Goal: Find contact information: Find contact information

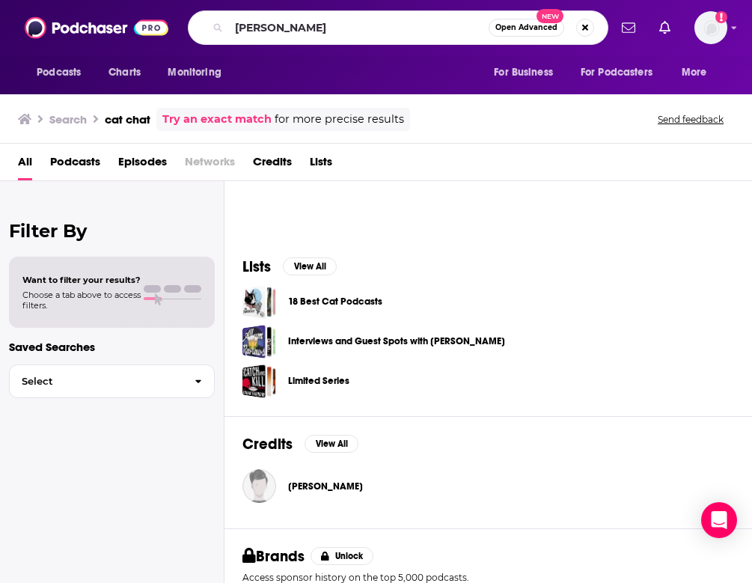
drag, startPoint x: 362, startPoint y: 28, endPoint x: 93, endPoint y: 29, distance: 269.3
click at [93, 29] on div "Podcasts Charts Monitoring Jeff bogle Open Advanced New For Business For Podcas…" at bounding box center [376, 27] width 752 height 55
type input "cat chat"
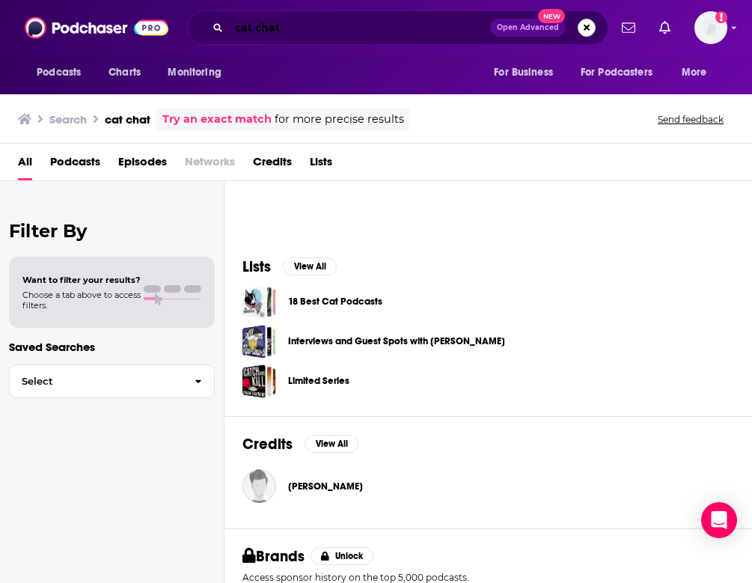
click at [423, 27] on input "cat chat" at bounding box center [359, 28] width 261 height 24
click at [85, 167] on span "Podcasts" at bounding box center [75, 165] width 50 height 31
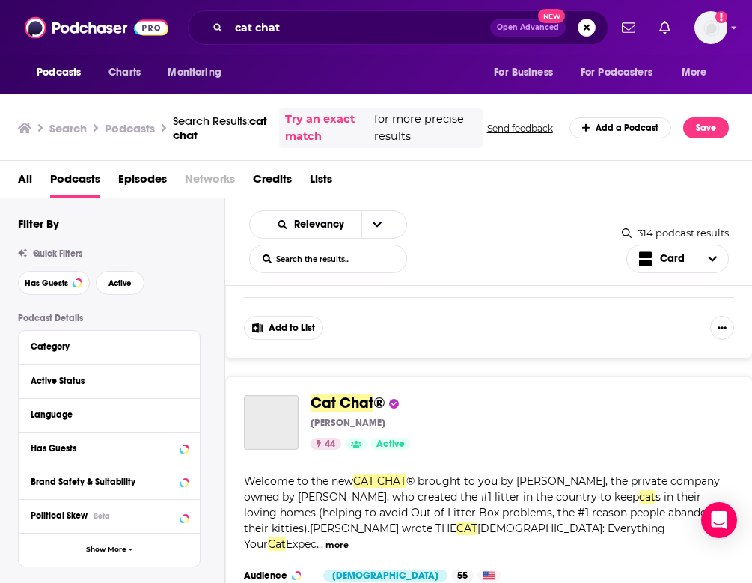
scroll to position [565, 0]
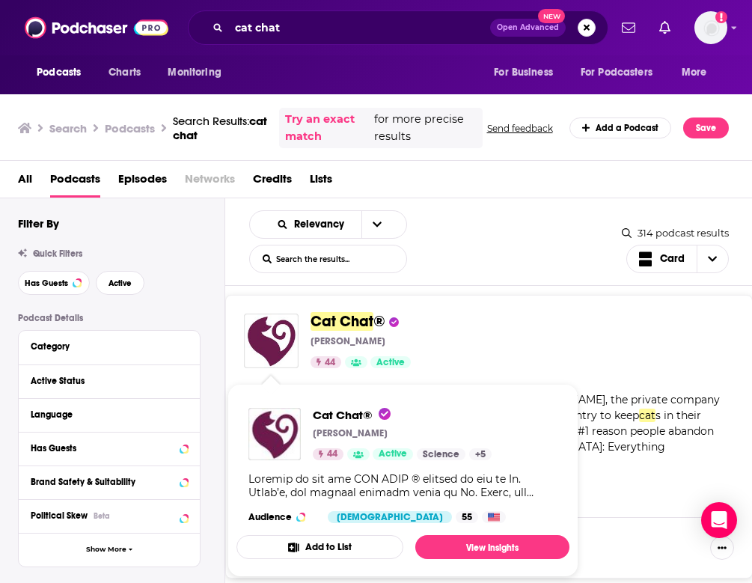
click at [296, 349] on img "Cat Chat®" at bounding box center [271, 340] width 55 height 55
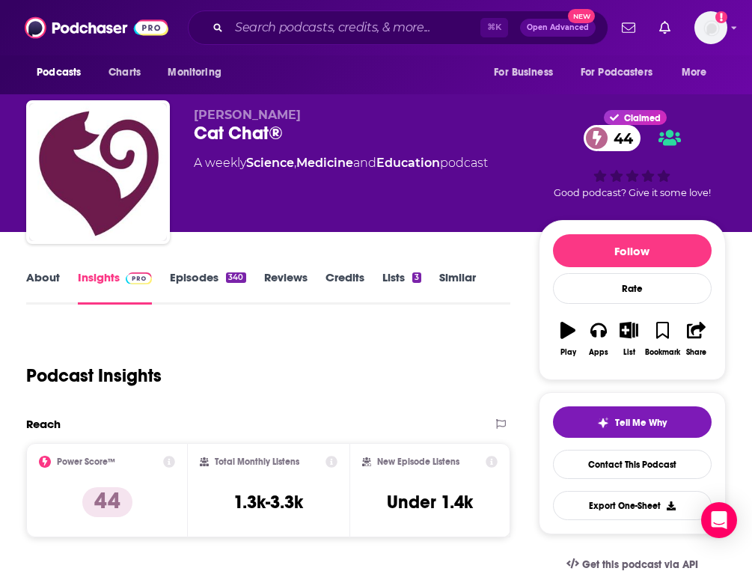
click at [46, 272] on link "About" at bounding box center [43, 287] width 34 height 34
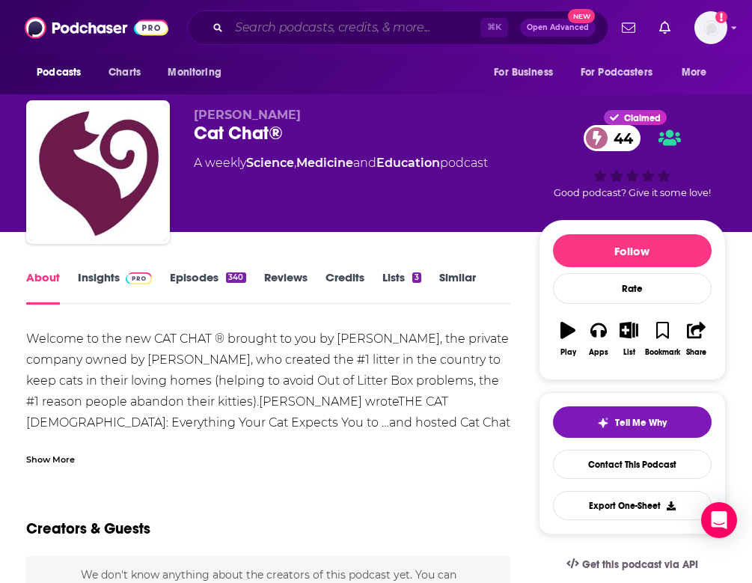
click at [346, 19] on input "Search podcasts, credits, & more..." at bounding box center [354, 28] width 251 height 24
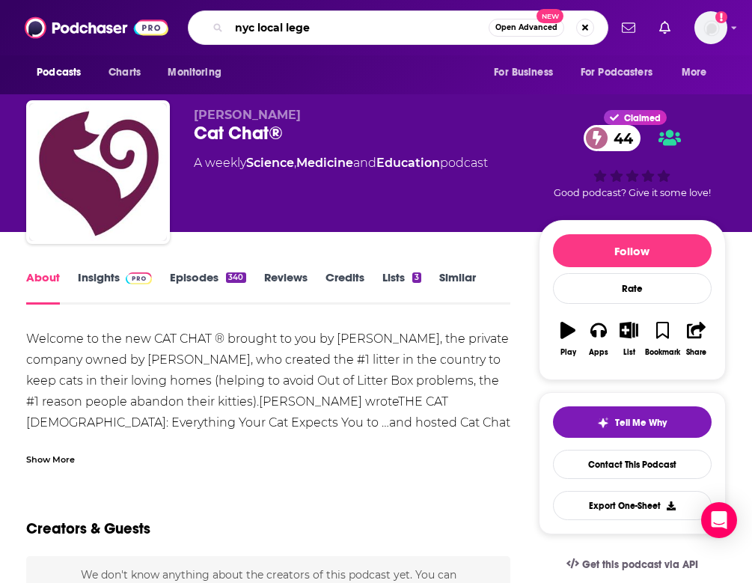
type input "nyc local legen"
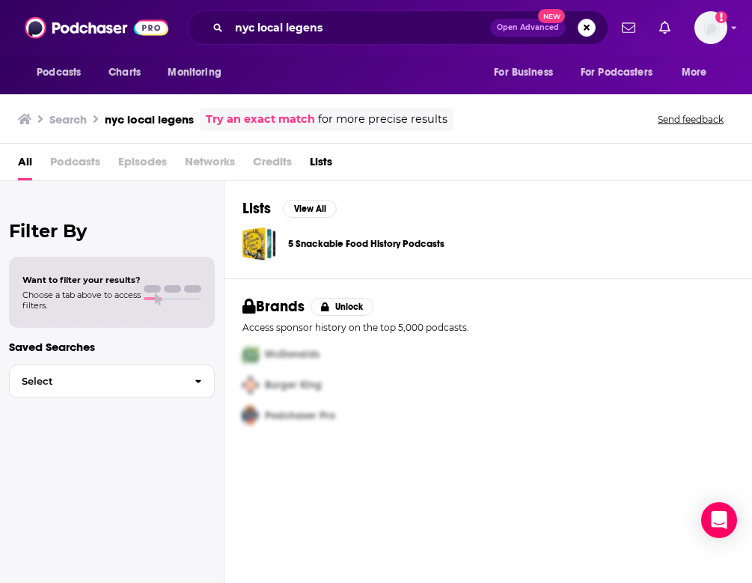
click at [368, 43] on div "nyc local legens Open Advanced New" at bounding box center [398, 27] width 420 height 34
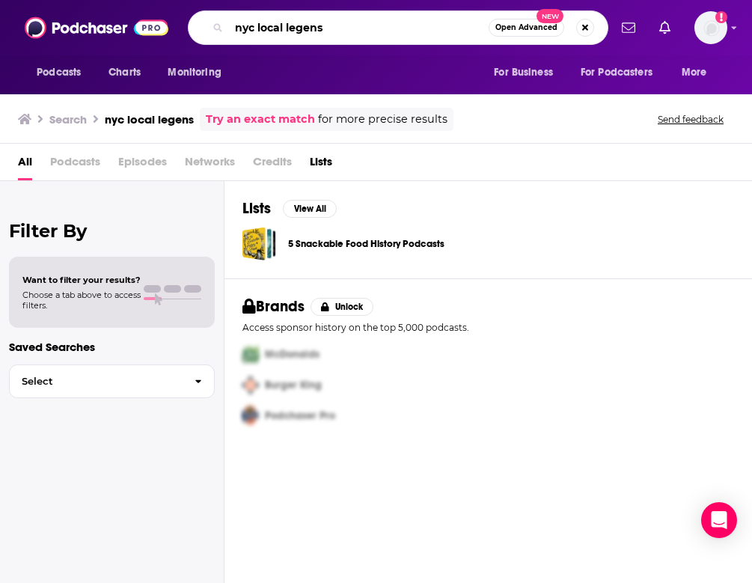
click at [368, 28] on input "nyc local legens" at bounding box center [359, 28] width 260 height 24
type input "nyc local legends"
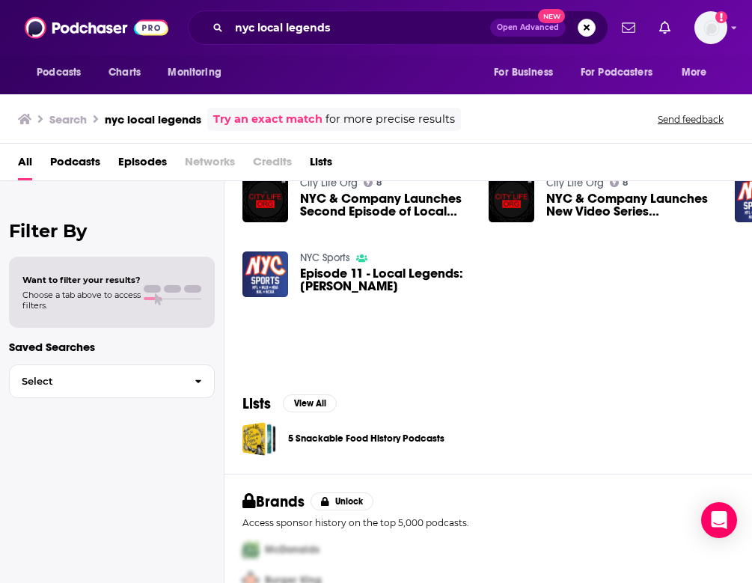
scroll to position [239, 0]
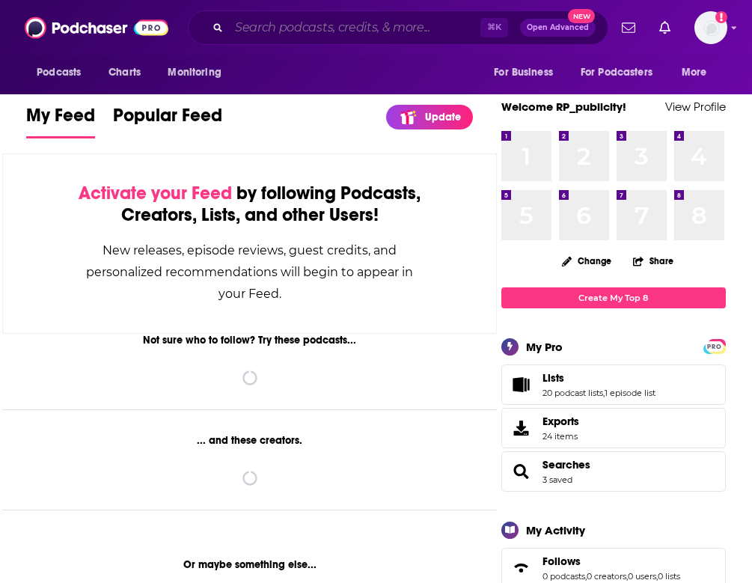
click at [376, 22] on input "Search podcasts, credits, & more..." at bounding box center [354, 28] width 251 height 24
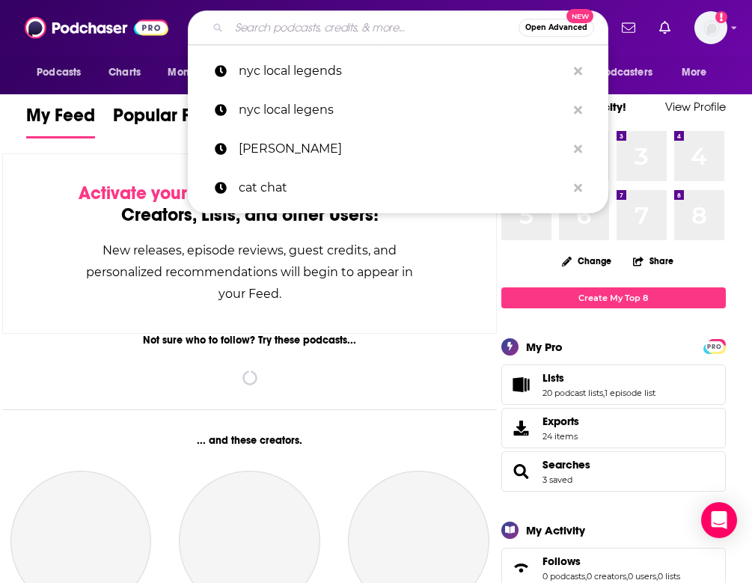
type input "s"
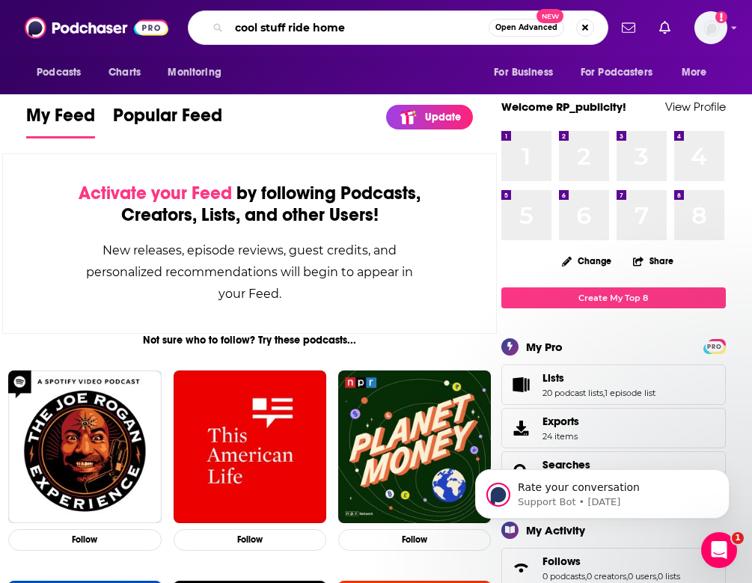
type input "cool stuff ride home"
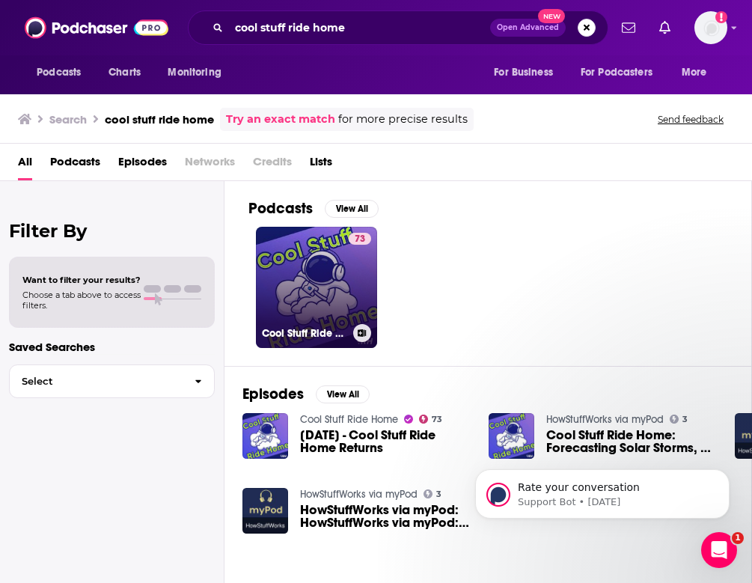
click at [315, 310] on link "73 Cool Stuff Ride Home" at bounding box center [316, 287] width 121 height 121
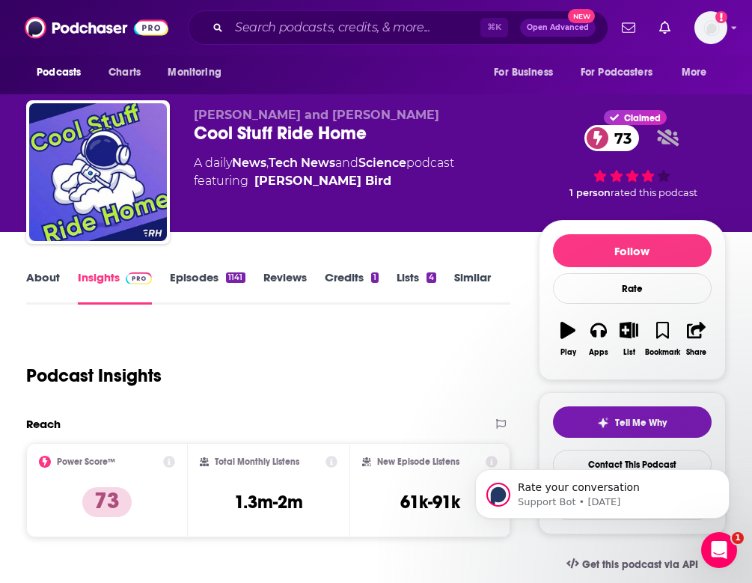
click at [205, 287] on link "Episodes 1141" at bounding box center [207, 287] width 75 height 34
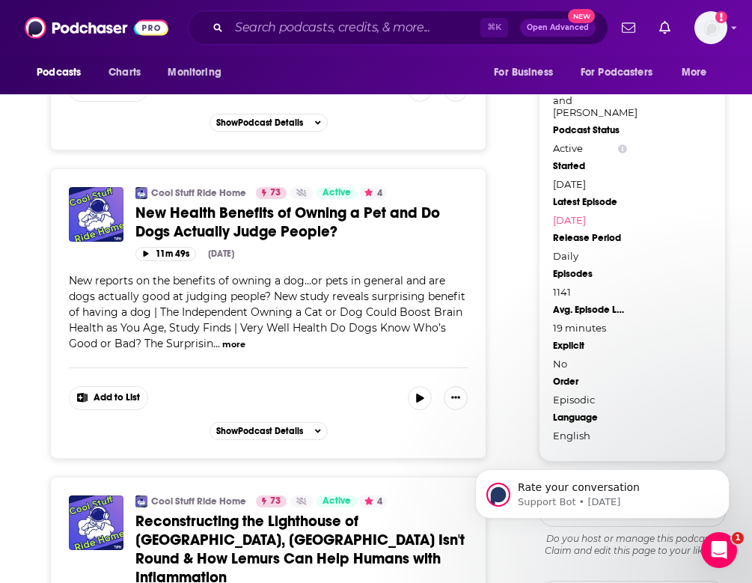
scroll to position [1514, 0]
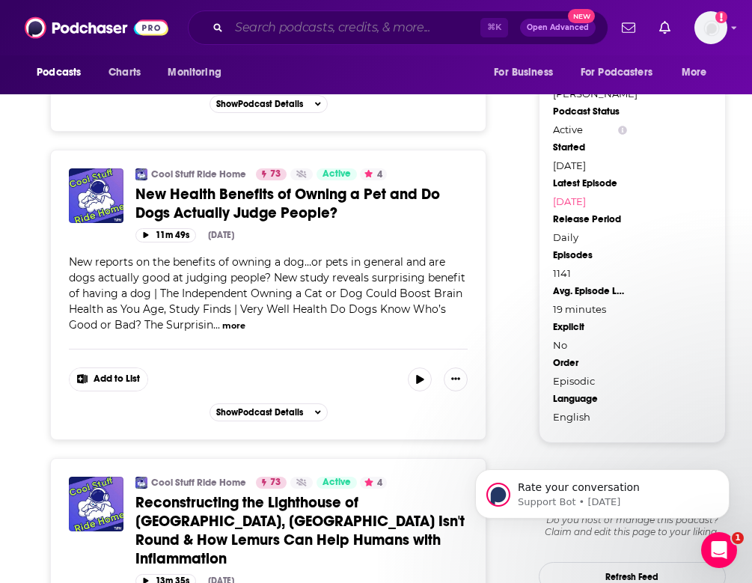
click at [313, 31] on input "Search podcasts, credits, & more..." at bounding box center [354, 28] width 251 height 24
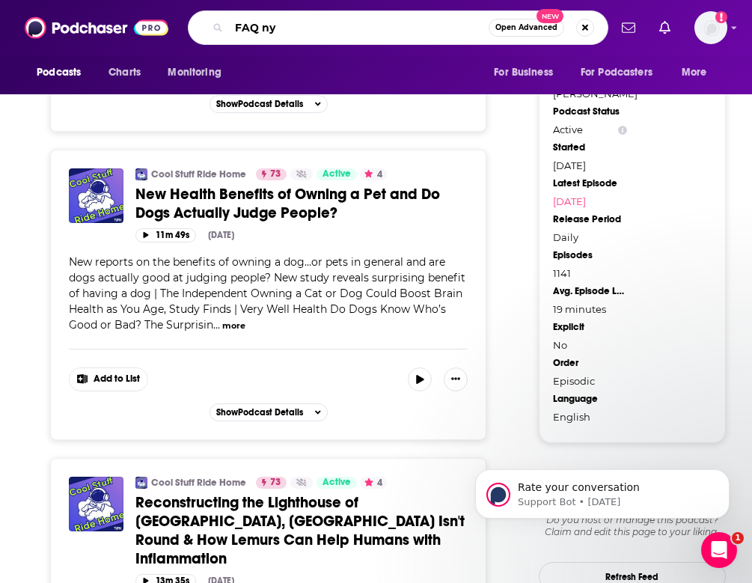
type input "FAQ nyc"
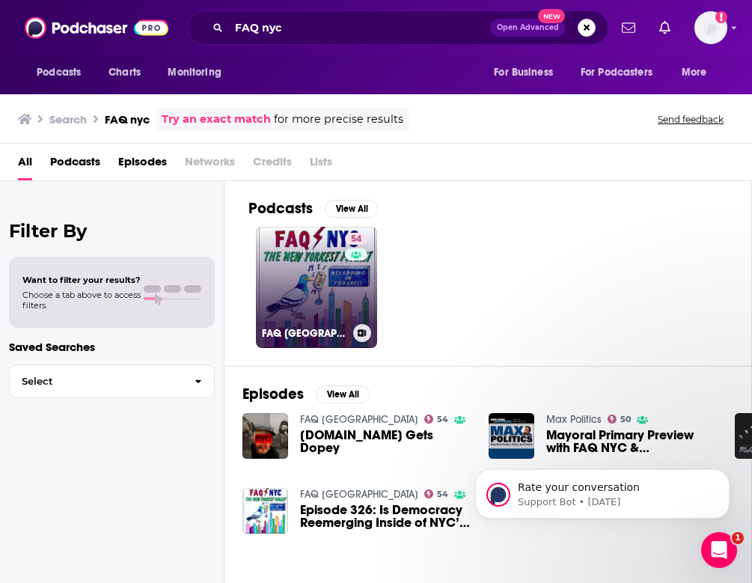
click at [293, 291] on link "54 FAQ [GEOGRAPHIC_DATA]" at bounding box center [316, 287] width 121 height 121
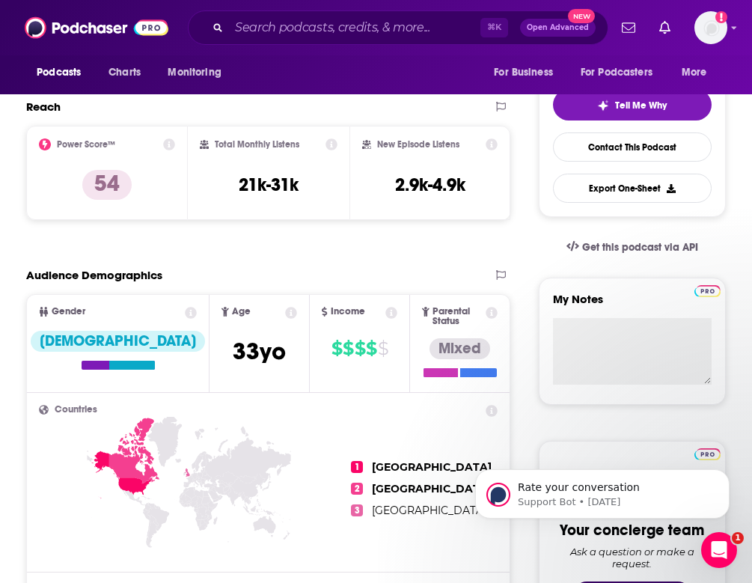
scroll to position [295, 0]
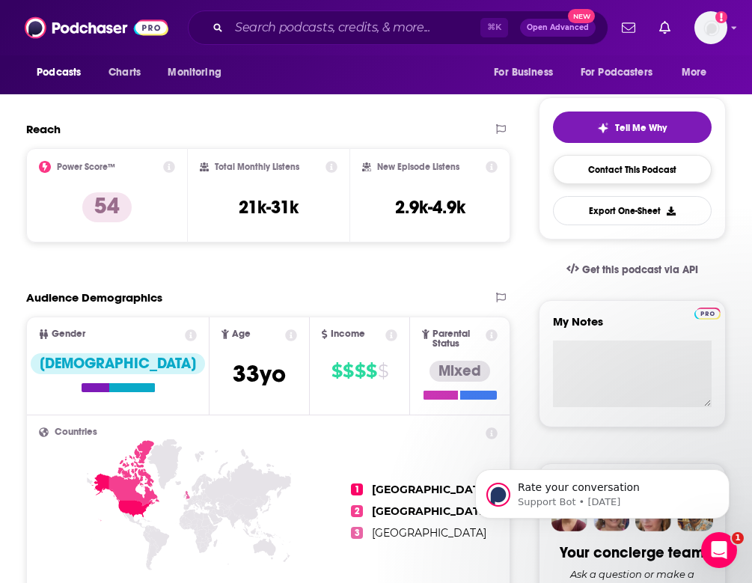
click at [615, 171] on link "Contact This Podcast" at bounding box center [632, 169] width 159 height 29
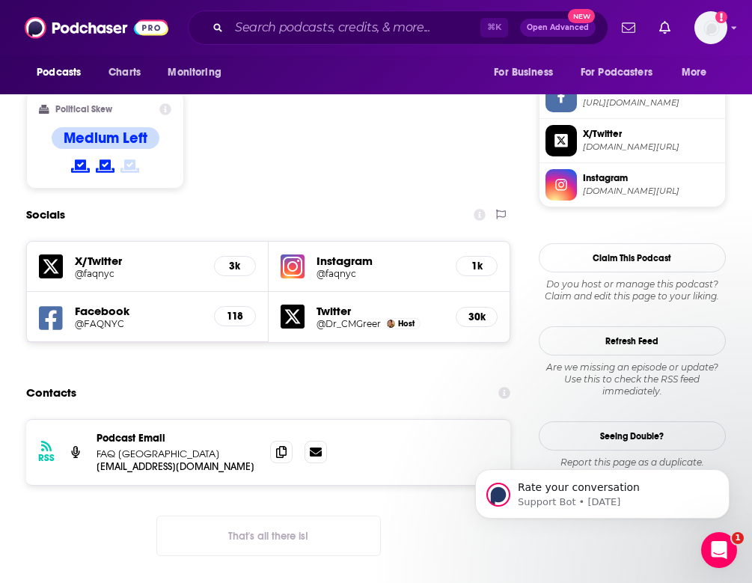
scroll to position [1157, 0]
drag, startPoint x: 214, startPoint y: 376, endPoint x: 200, endPoint y: 376, distance: 14.2
click at [200, 460] on p "[EMAIL_ADDRESS][DOMAIN_NAME]" at bounding box center [178, 466] width 162 height 13
click at [276, 440] on span at bounding box center [281, 451] width 22 height 22
click at [296, 29] on input "Search podcasts, credits, & more..." at bounding box center [354, 28] width 251 height 24
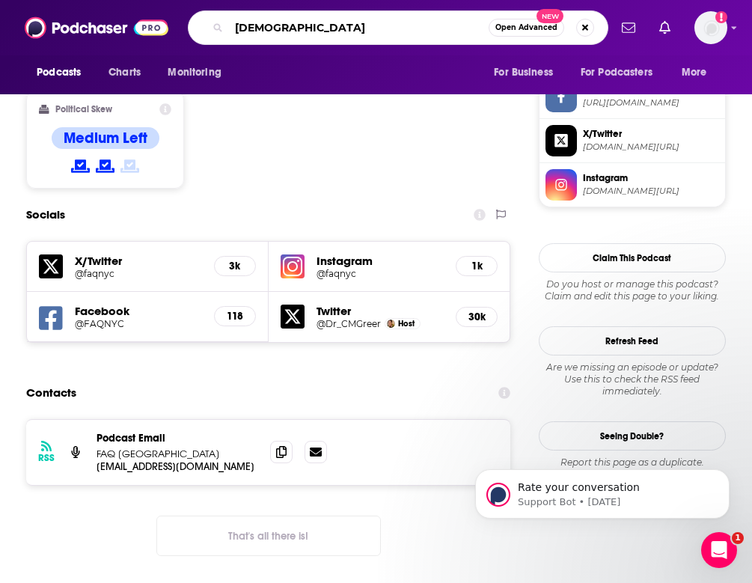
type input "cattitud"
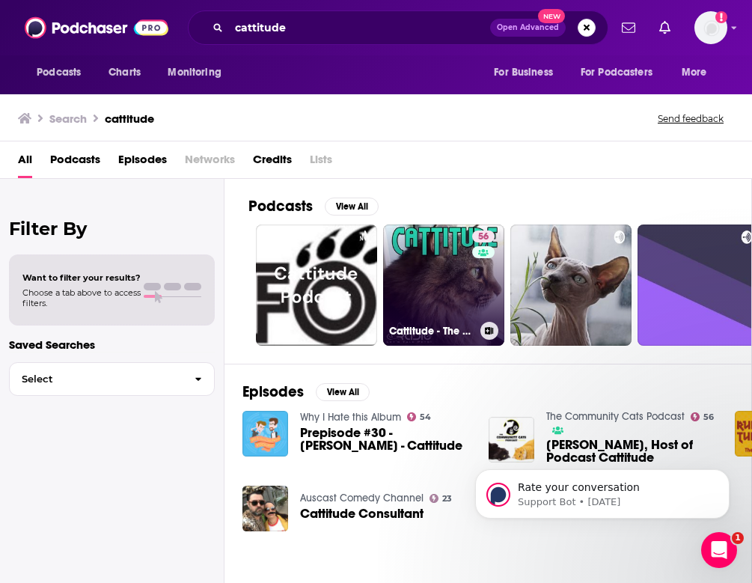
click at [467, 268] on link "56 Cattitude - The #1 Cat Podcast" at bounding box center [443, 284] width 121 height 121
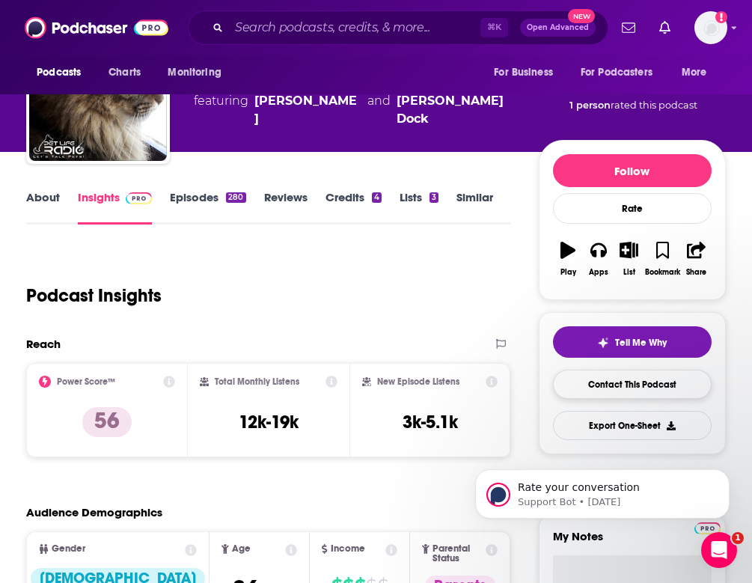
click at [628, 385] on link "Contact This Podcast" at bounding box center [632, 384] width 159 height 29
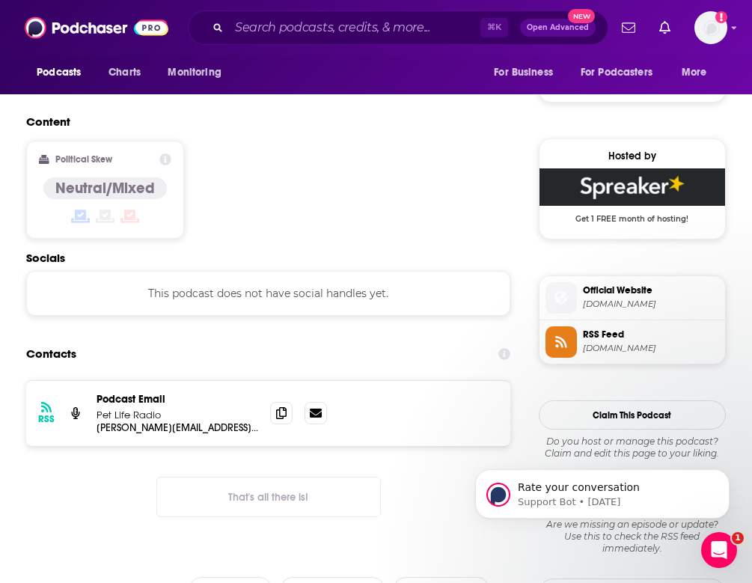
scroll to position [1121, 0]
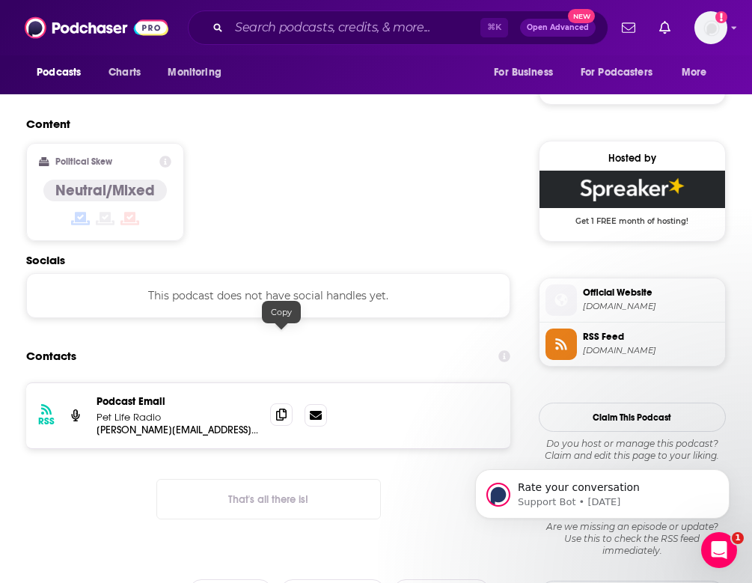
click at [281, 408] on icon at bounding box center [281, 414] width 10 height 12
click at [272, 403] on span at bounding box center [281, 414] width 22 height 22
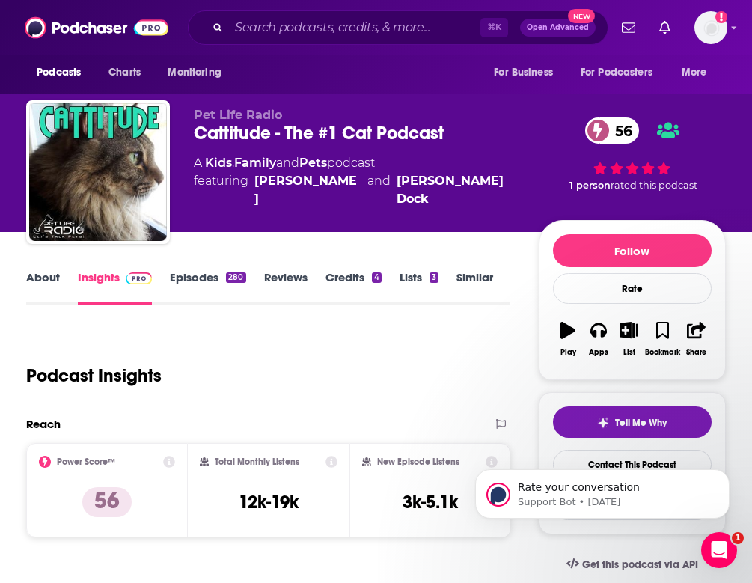
scroll to position [0, 0]
click at [260, 36] on input "Search podcasts, credits, & more..." at bounding box center [354, 28] width 251 height 24
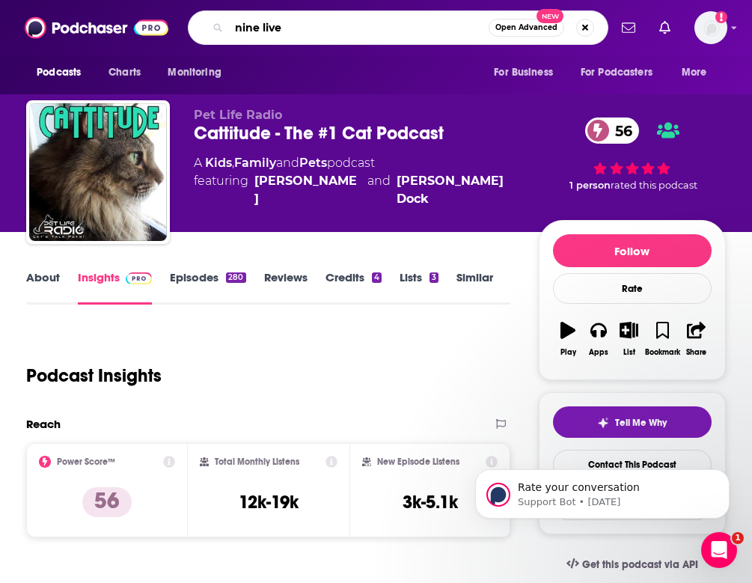
type input "nine lives"
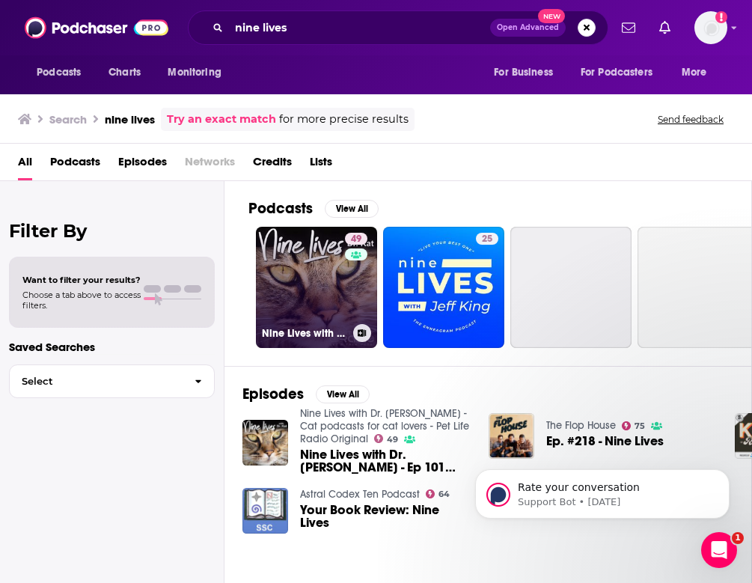
click at [310, 293] on link "49 Nine Lives with Dr. [PERSON_NAME] - Cat podcasts for cat lovers - Pet Life R…" at bounding box center [316, 287] width 121 height 121
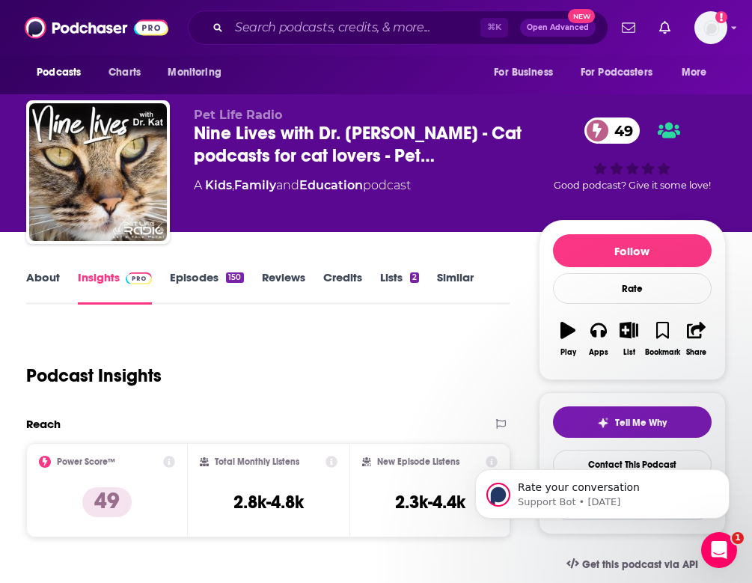
click at [190, 282] on link "Episodes 150" at bounding box center [206, 287] width 73 height 34
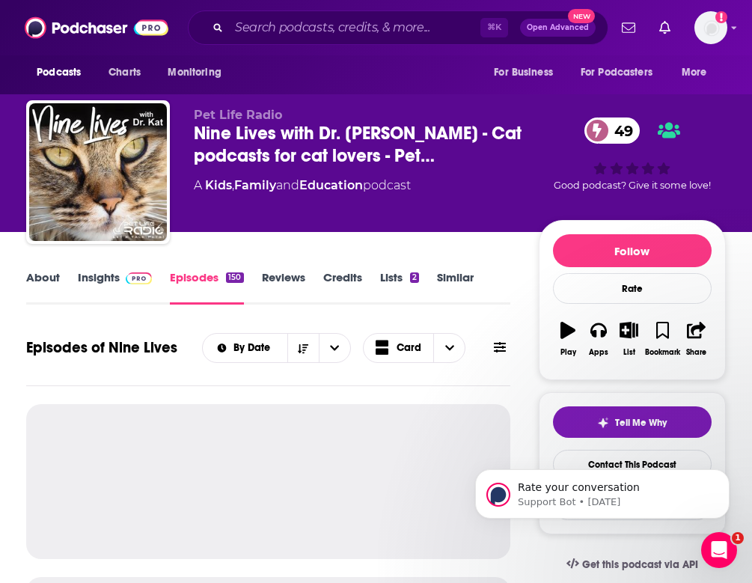
click at [118, 278] on link "Insights" at bounding box center [115, 287] width 74 height 34
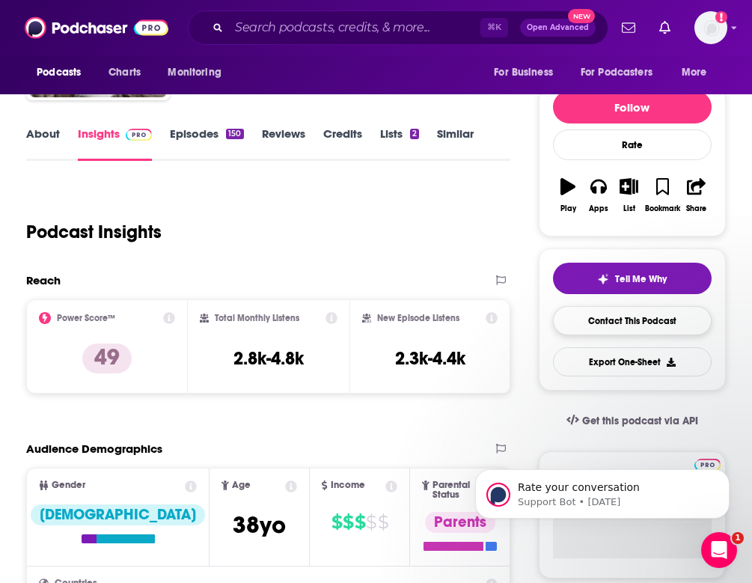
click at [640, 324] on link "Contact This Podcast" at bounding box center [632, 320] width 159 height 29
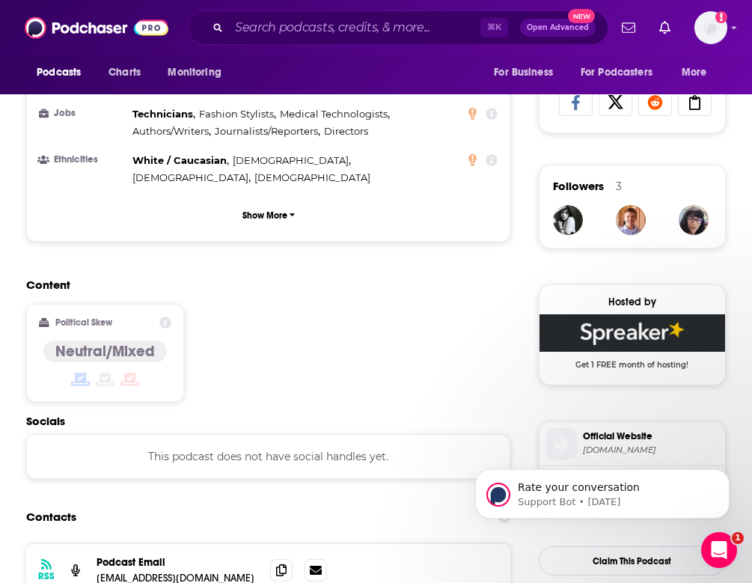
scroll to position [986, 0]
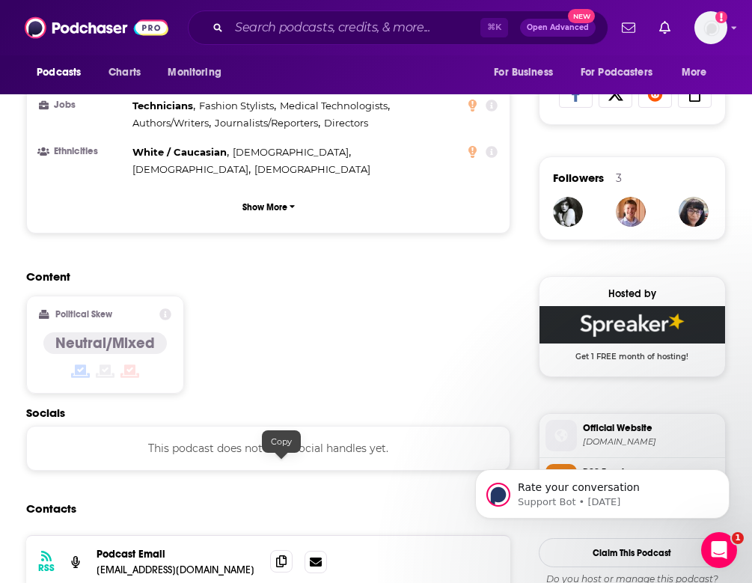
click at [282, 555] on icon at bounding box center [281, 561] width 10 height 12
click at [358, 22] on input "Search podcasts, credits, & more..." at bounding box center [354, 28] width 251 height 24
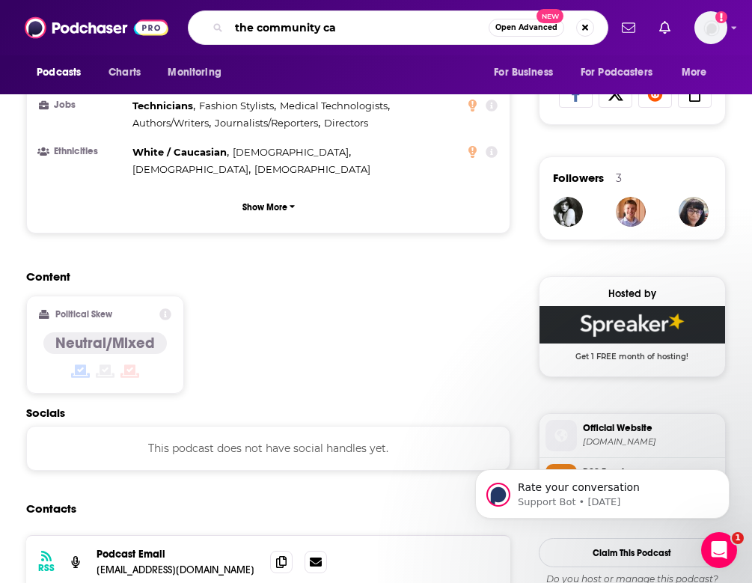
type input "the community cat"
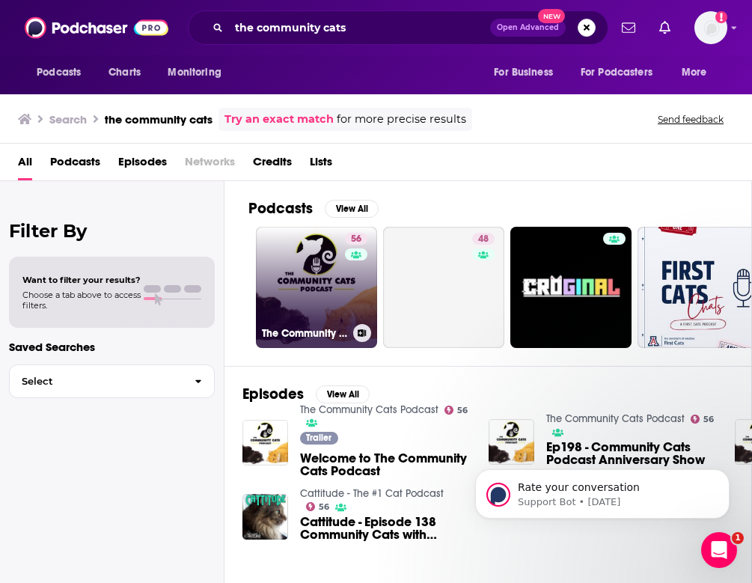
click at [338, 295] on link "56 The Community Cats Podcast" at bounding box center [316, 287] width 121 height 121
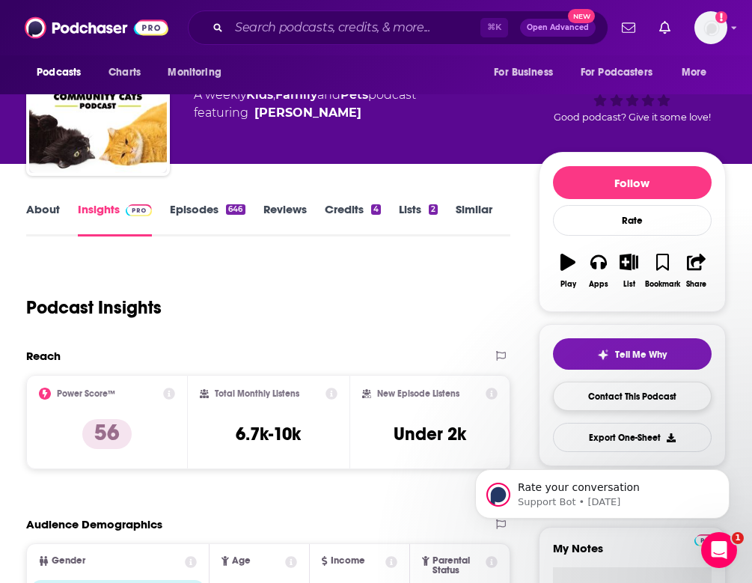
click at [612, 393] on link "Contact This Podcast" at bounding box center [632, 396] width 159 height 29
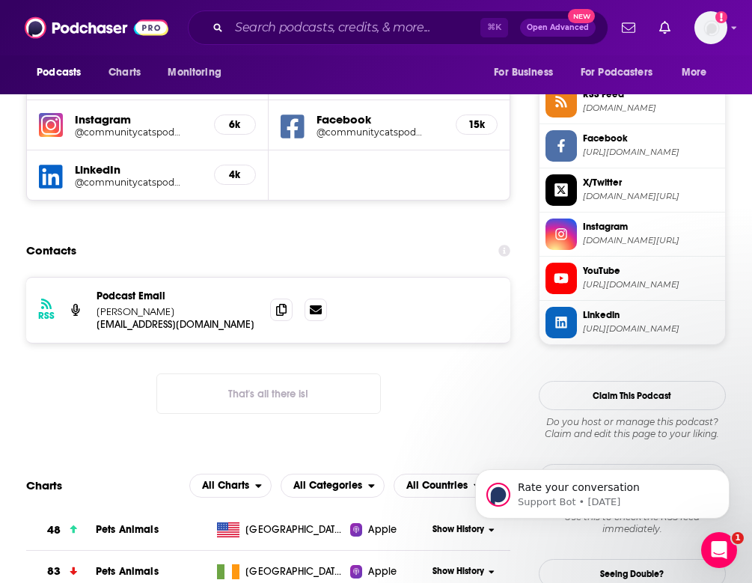
scroll to position [1365, 1]
click at [278, 303] on icon at bounding box center [281, 309] width 10 height 12
click at [345, 34] on input "Search podcasts, credits, & more..." at bounding box center [354, 28] width 251 height 24
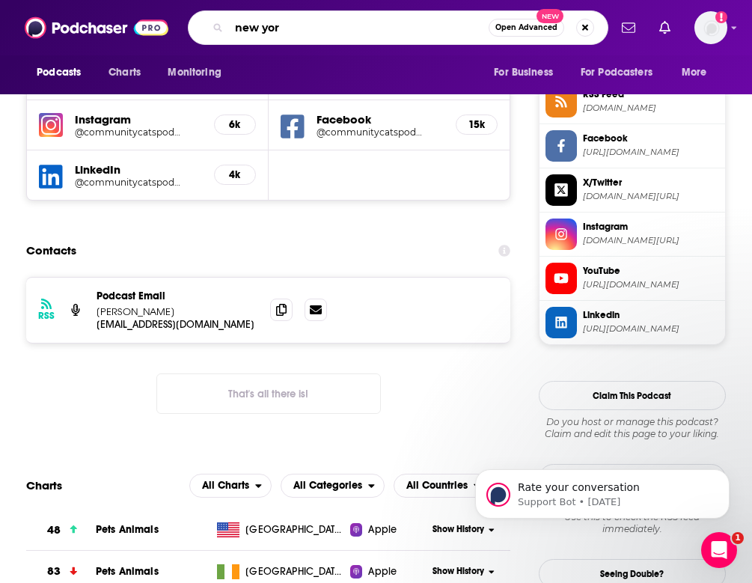
type input "[US_STATE]"
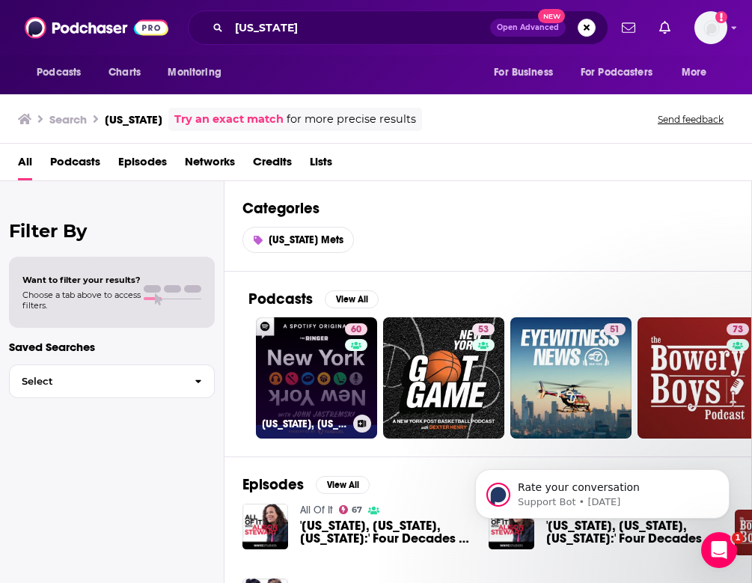
click at [305, 365] on link "60 [US_STATE], [US_STATE] with [PERSON_NAME]" at bounding box center [316, 377] width 121 height 121
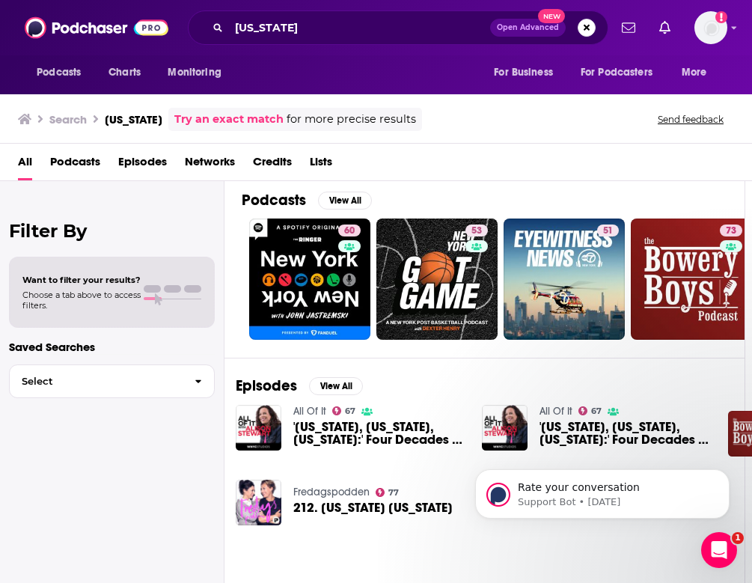
scroll to position [91, 7]
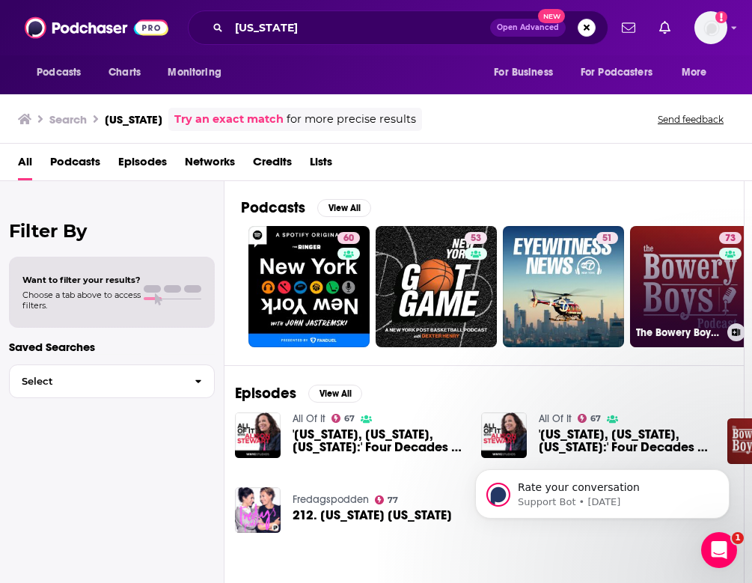
click at [720, 326] on h3 "The Bowery Boys: [US_STATE] City History" at bounding box center [678, 332] width 85 height 13
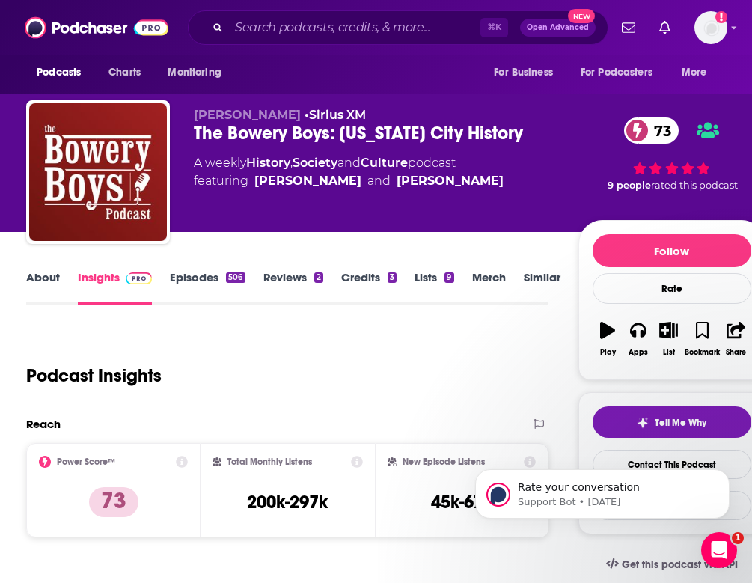
click at [43, 281] on link "About" at bounding box center [43, 287] width 34 height 34
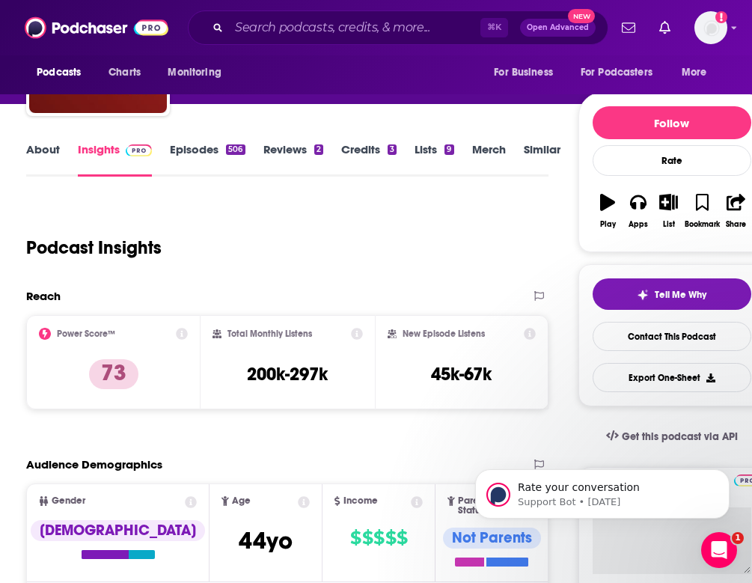
scroll to position [162, 0]
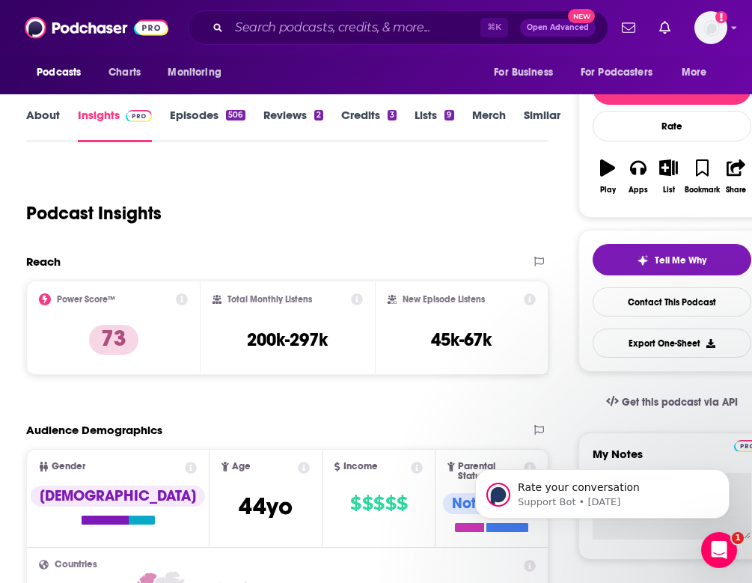
click at [215, 117] on link "Episodes 506" at bounding box center [207, 125] width 75 height 34
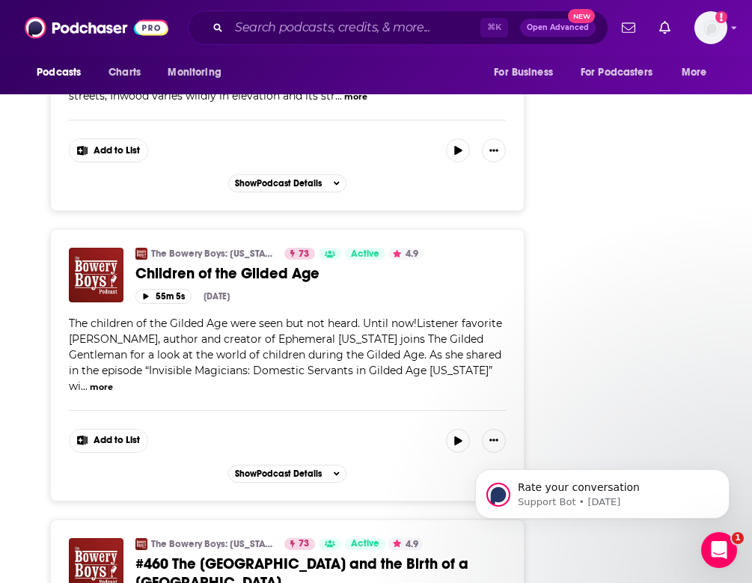
scroll to position [2873, 0]
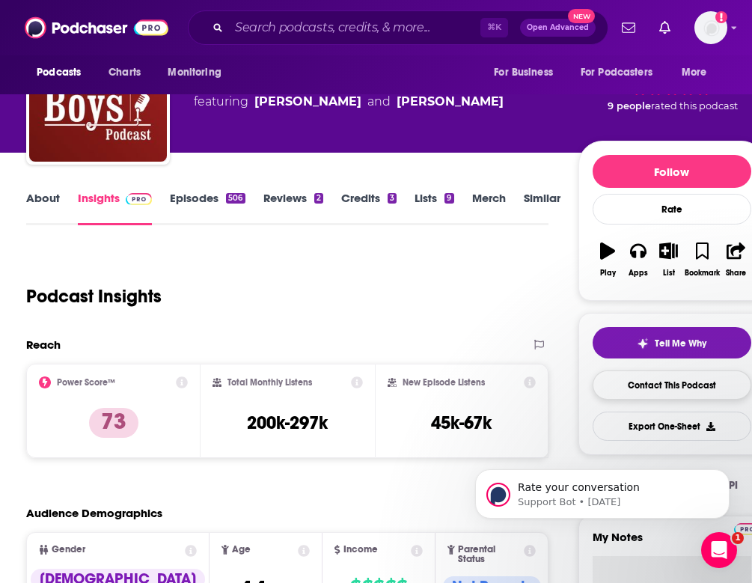
click at [673, 379] on link "Contact This Podcast" at bounding box center [671, 384] width 159 height 29
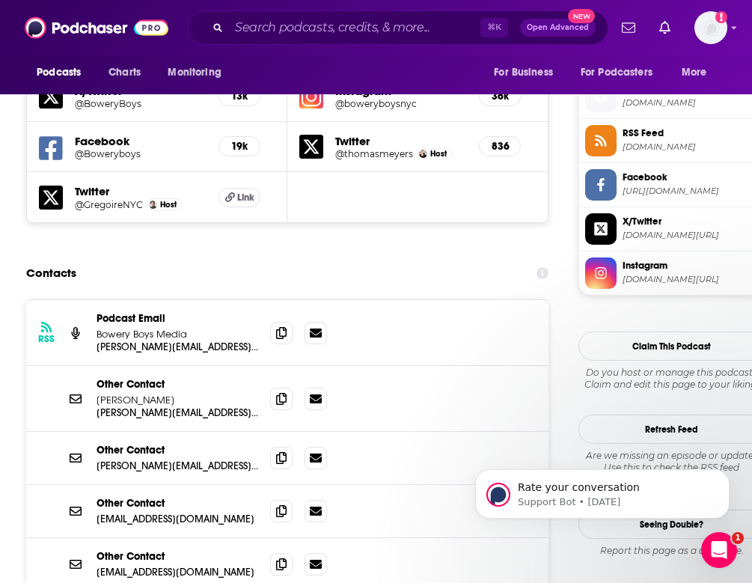
scroll to position [1326, 2]
